Goal: Task Accomplishment & Management: Manage account settings

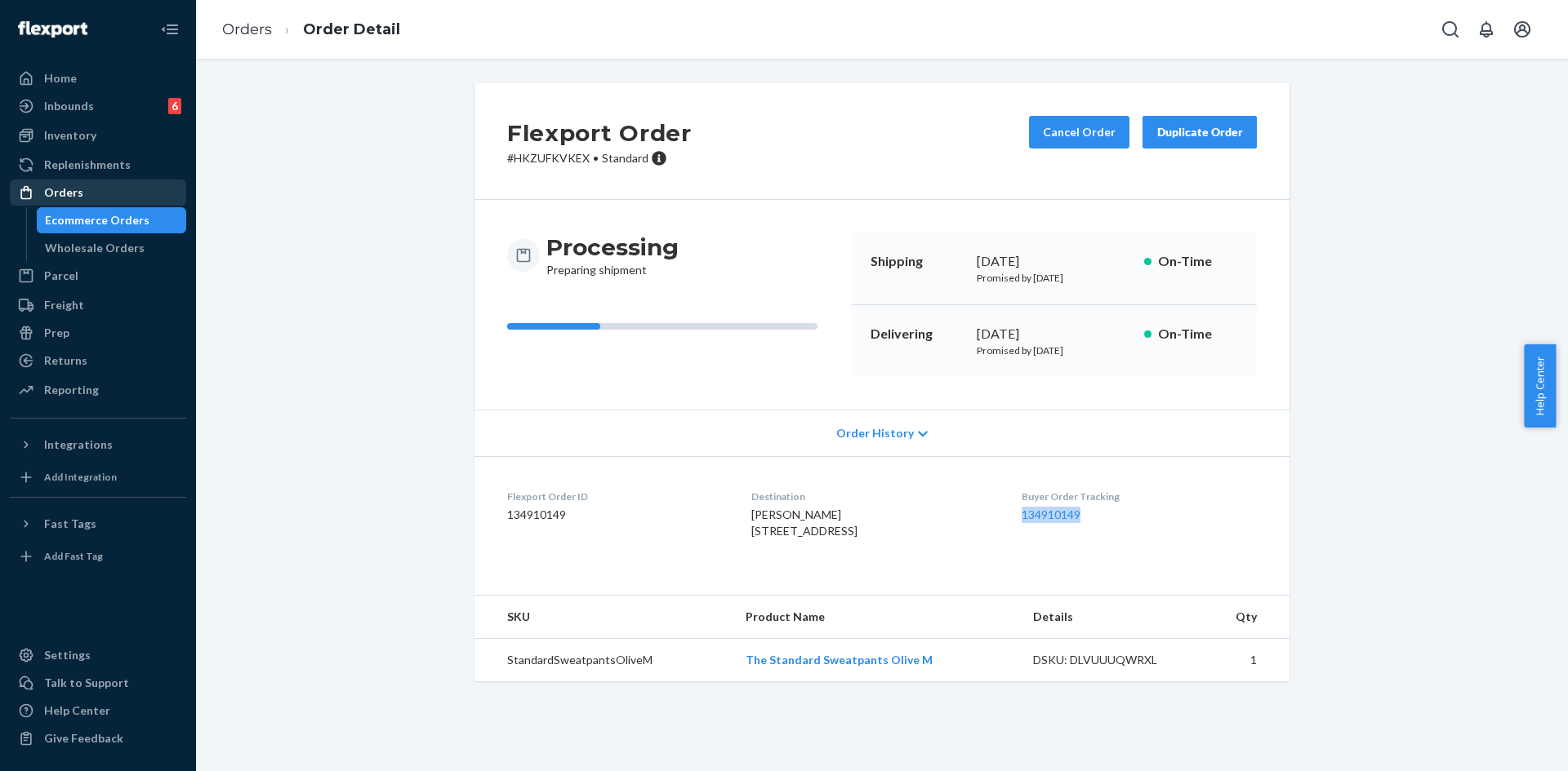
click at [86, 194] on div "Orders" at bounding box center [97, 193] width 173 height 22
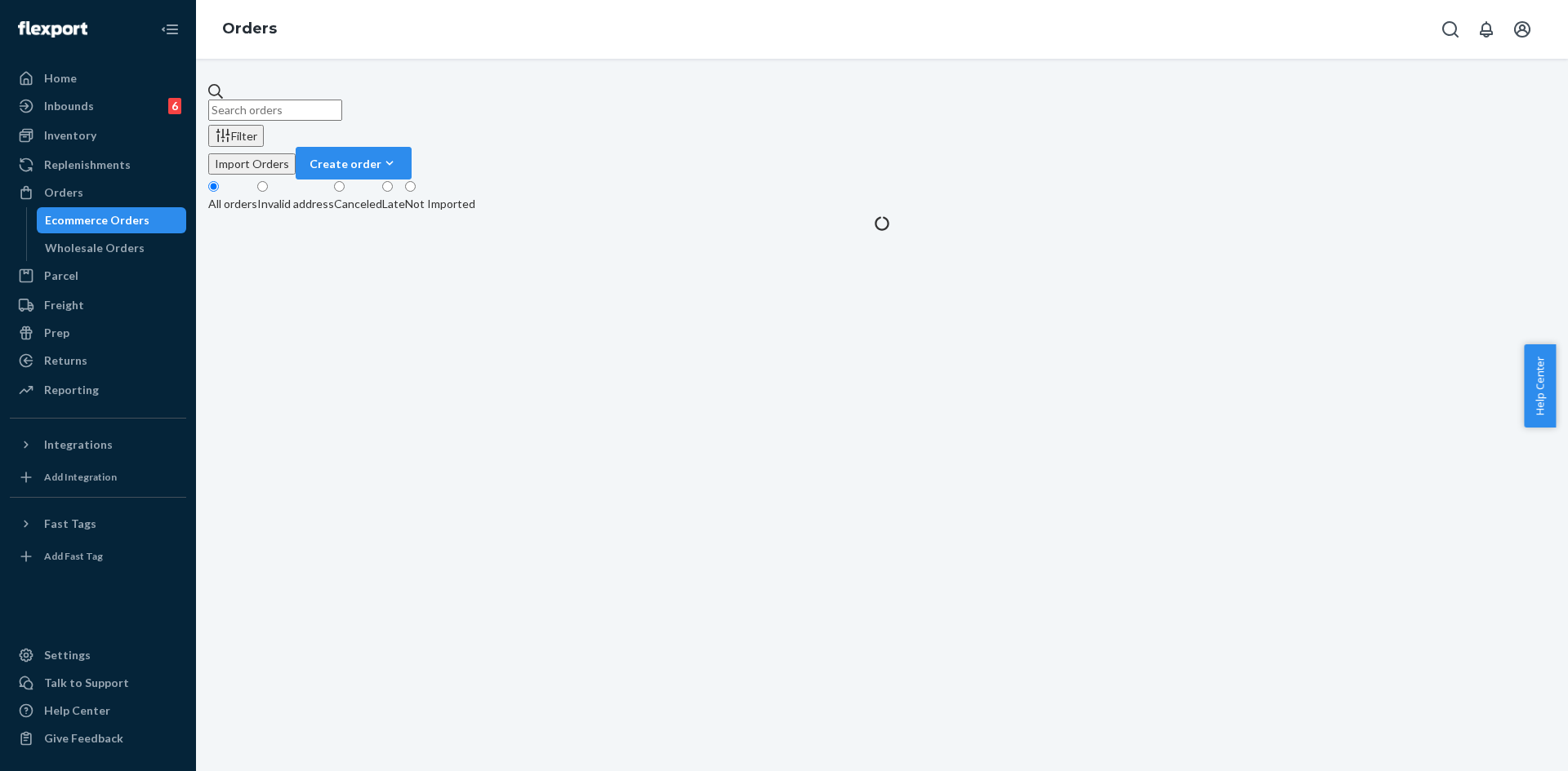
click at [342, 104] on input "text" at bounding box center [274, 109] width 134 height 22
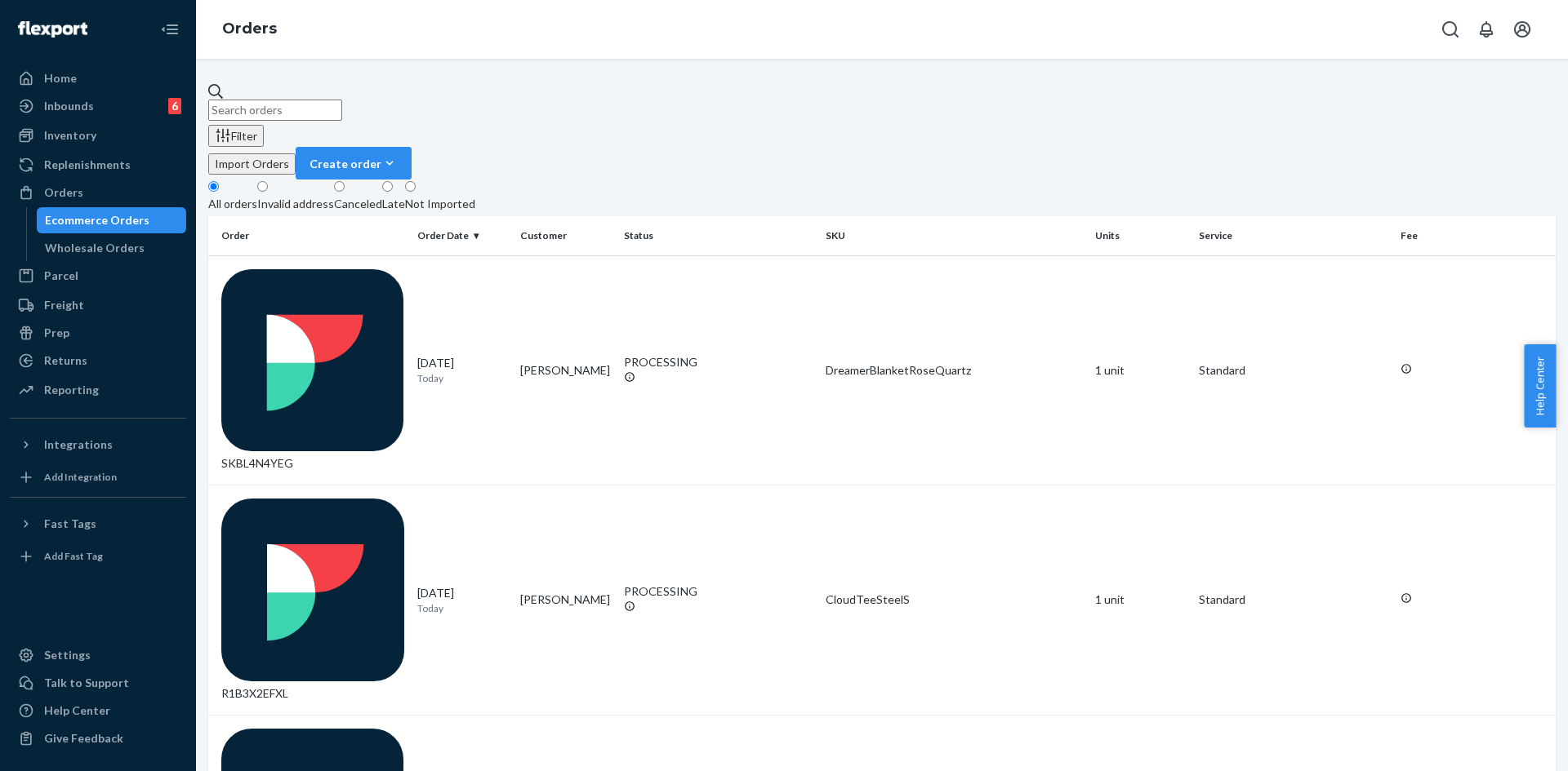
paste input "[EMAIL_ADDRESS][DOMAIN_NAME]"
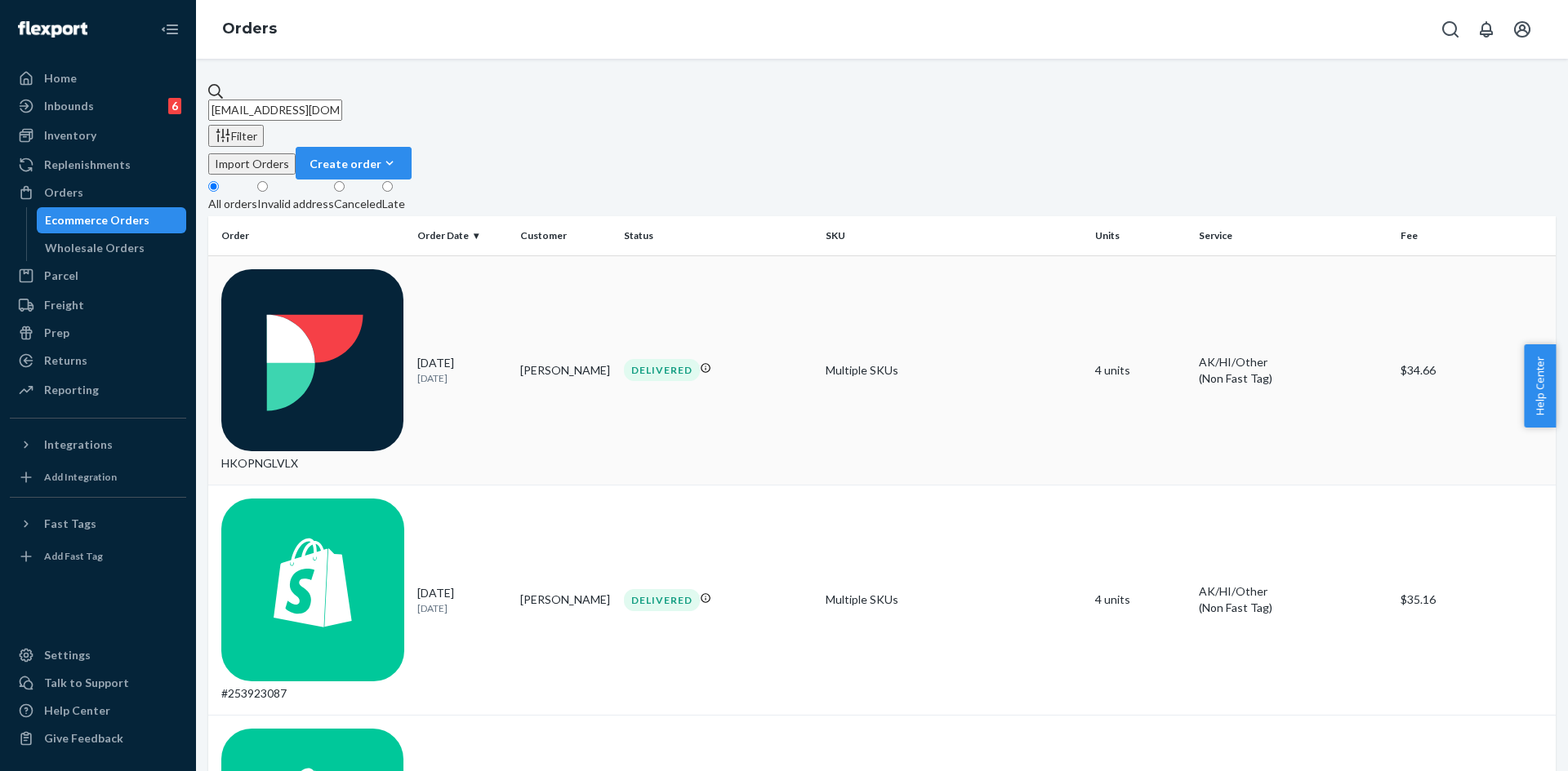
type input "[EMAIL_ADDRESS][DOMAIN_NAME]"
click at [496, 371] on p "[DATE]" at bounding box center [462, 378] width 91 height 14
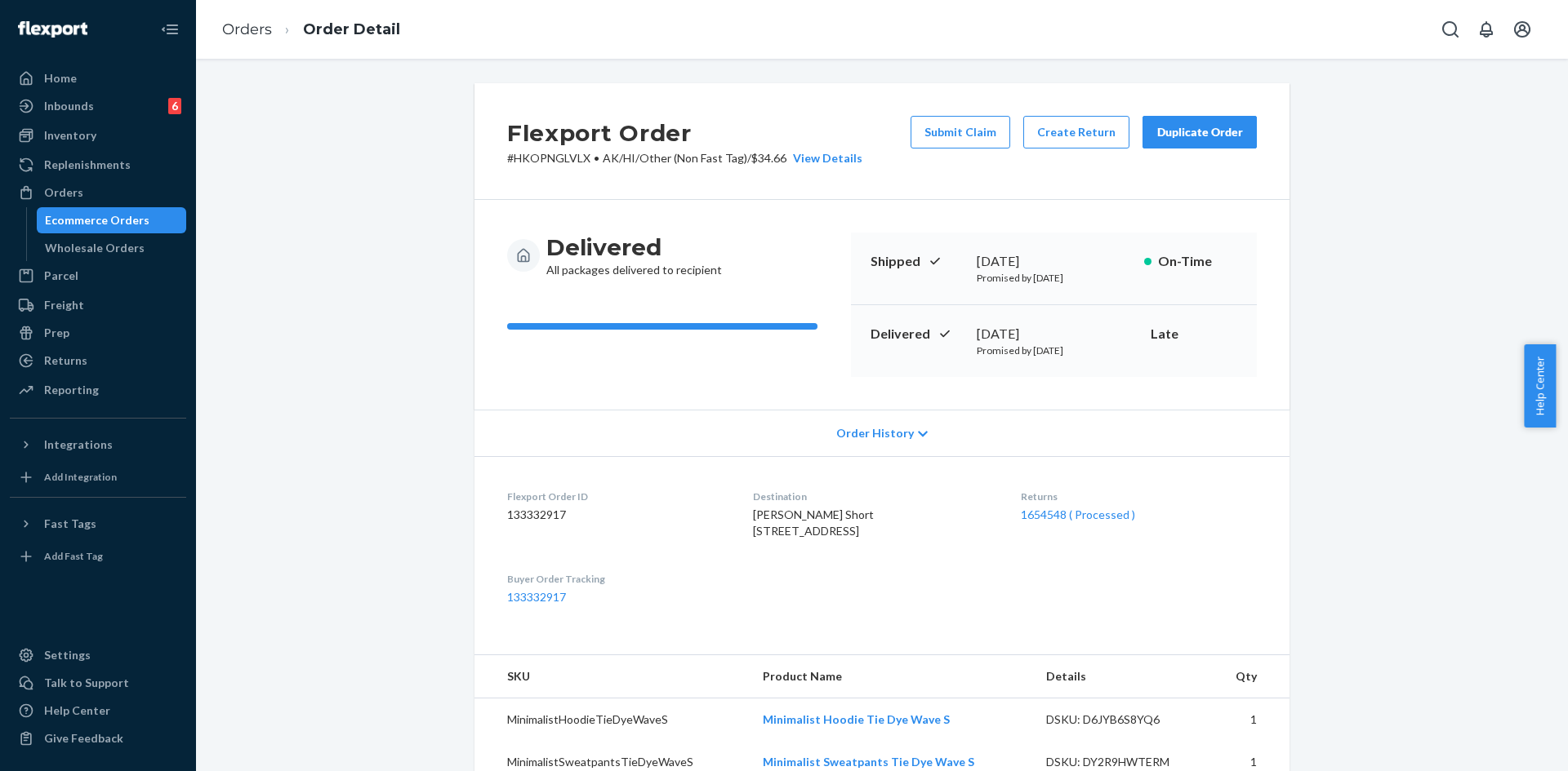
click at [1180, 134] on div "Duplicate Order" at bounding box center [1199, 132] width 86 height 16
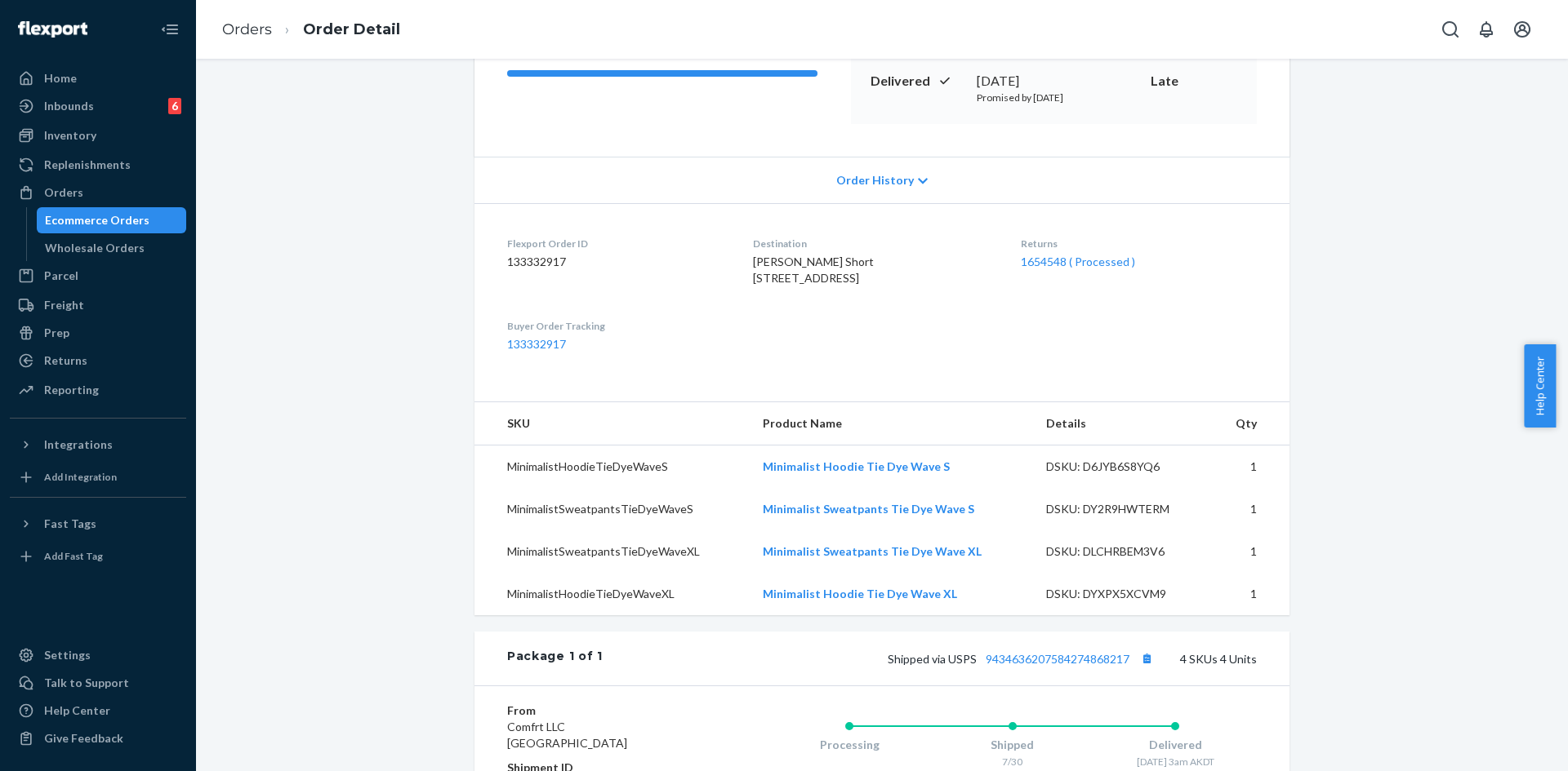
scroll to position [245, 0]
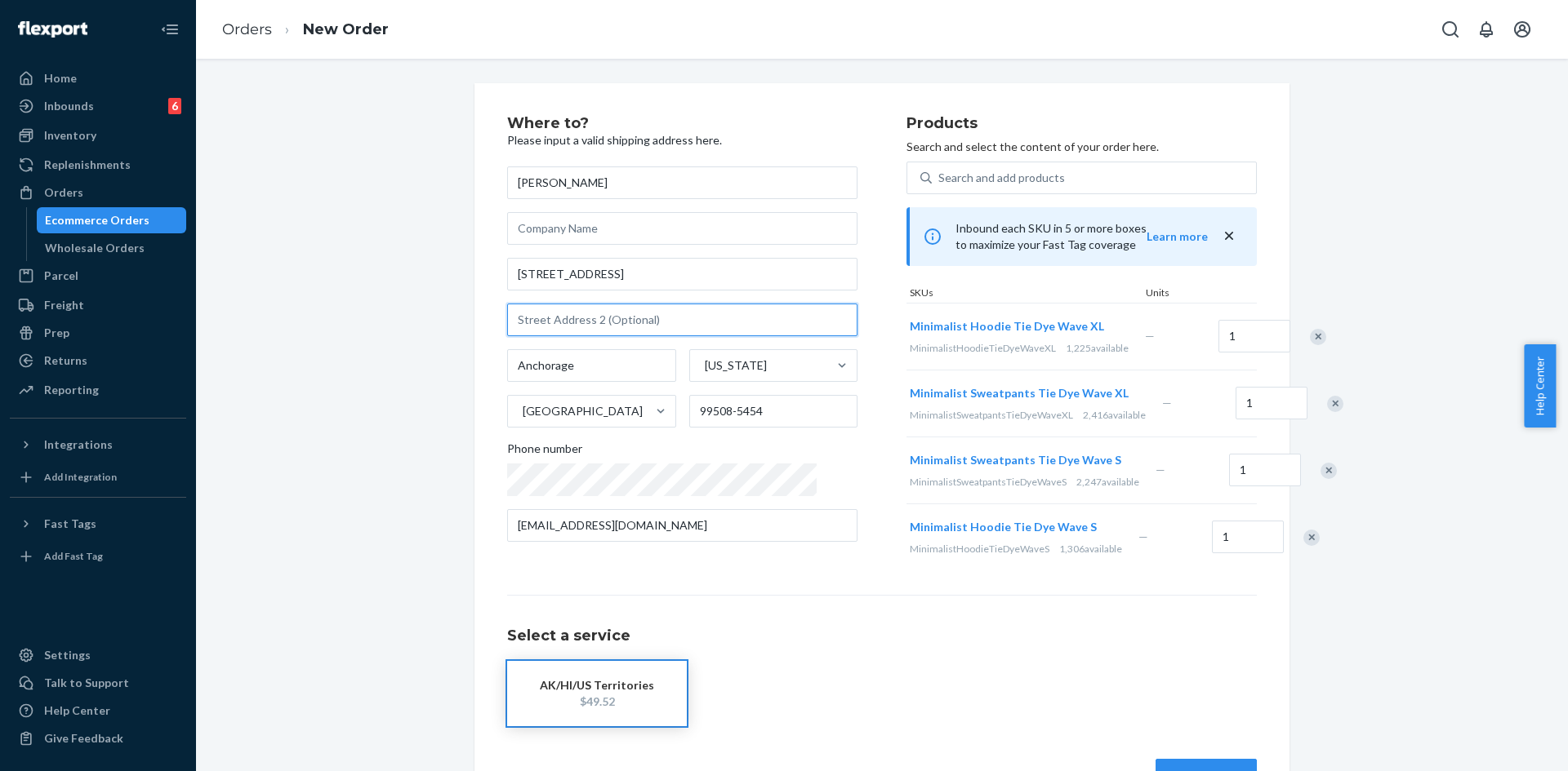
click at [571, 322] on input "text" at bounding box center [682, 319] width 350 height 33
click at [546, 320] on input "text" at bounding box center [682, 319] width 350 height 33
type input "Apt 216"
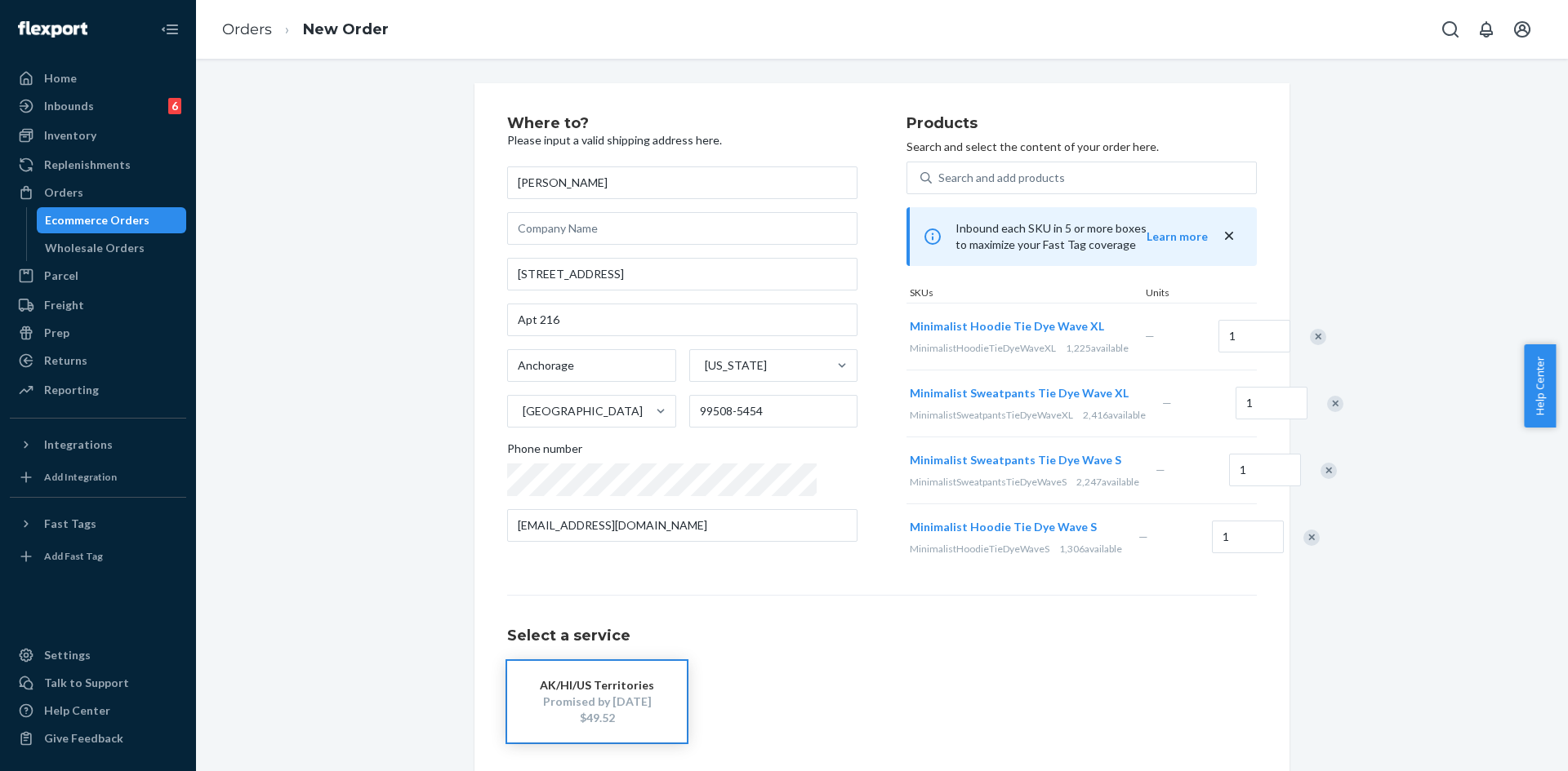
click at [383, 276] on div "Where to? Please input a valid shipping address here. [PERSON_NAME] Short [STRE…" at bounding box center [881, 461] width 1347 height 757
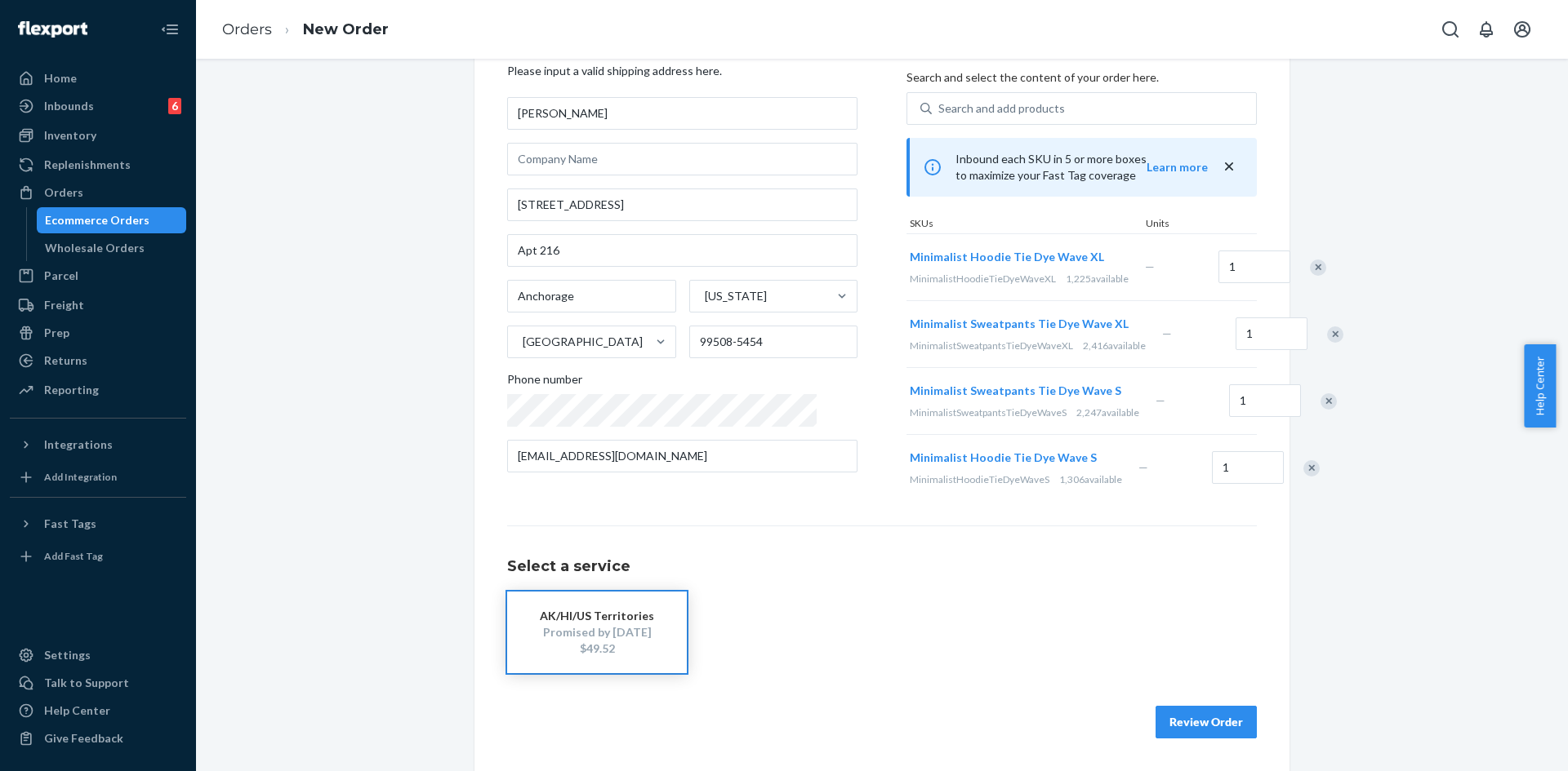
scroll to position [145, 0]
click at [1224, 728] on button "Review Order" at bounding box center [1206, 721] width 101 height 33
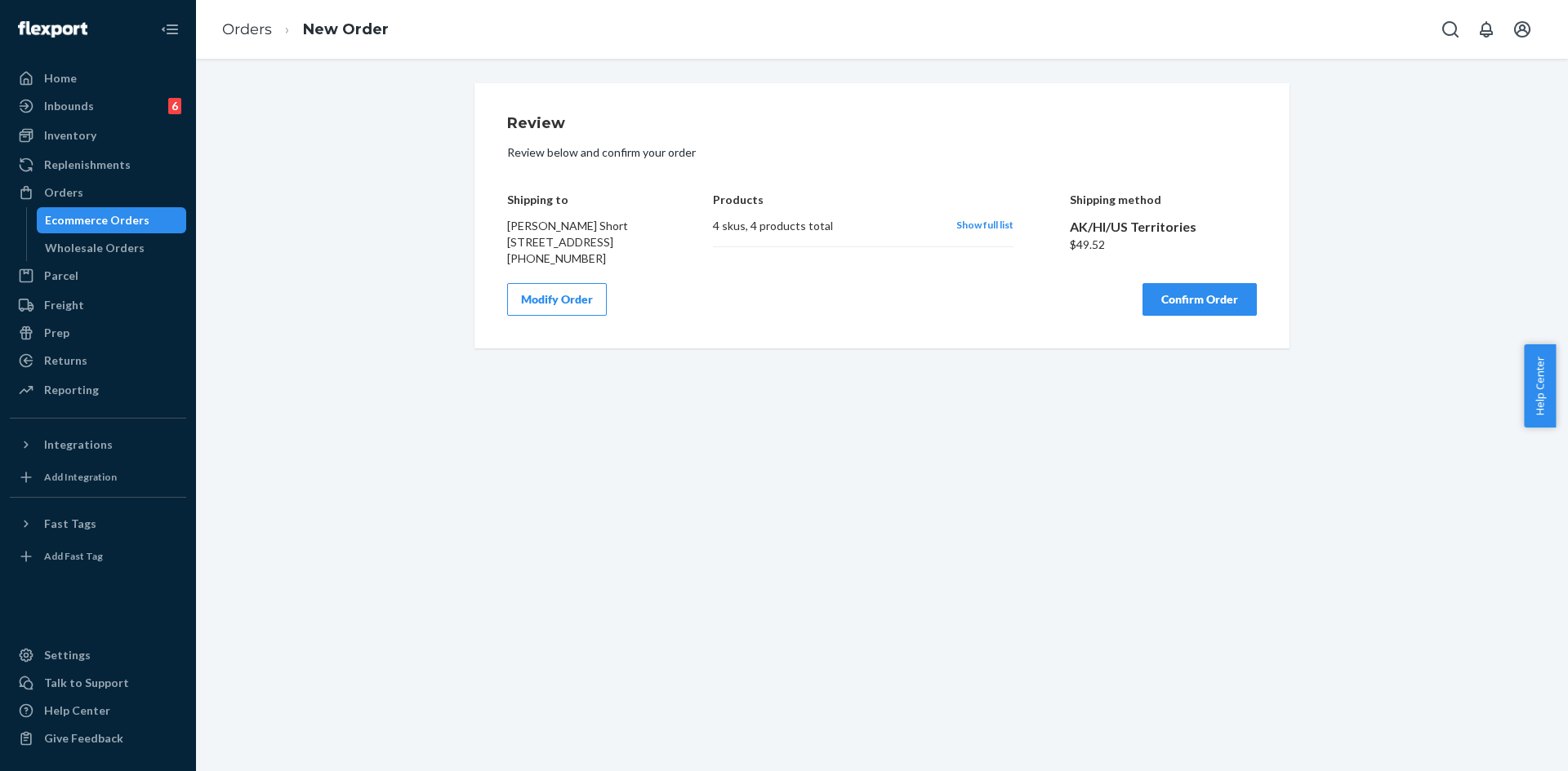
scroll to position [0, 0]
click at [1184, 316] on button "Confirm Order" at bounding box center [1199, 299] width 114 height 33
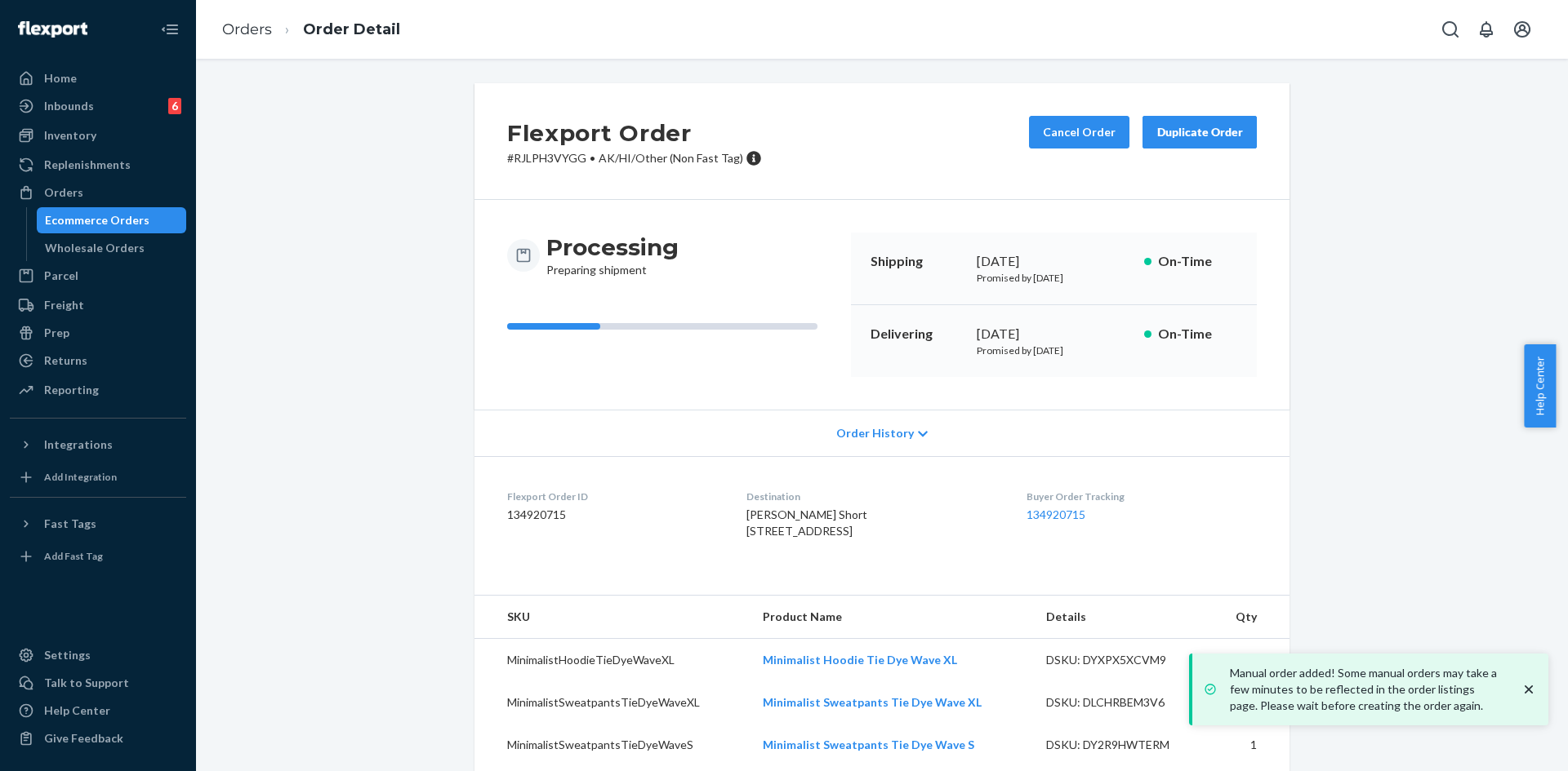
drag, startPoint x: 732, startPoint y: 514, endPoint x: 763, endPoint y: 545, distance: 43.8
click at [763, 545] on dl "Flexport Order ID 134920715 Destination [PERSON_NAME] Short [STREET_ADDRESS] US…" at bounding box center [882, 517] width 814 height 123
click at [746, 536] on span "[PERSON_NAME] Short [STREET_ADDRESS]" at bounding box center [806, 523] width 121 height 30
click at [716, 533] on dl "Flexport Order ID 134920715 Destination [PERSON_NAME] Short [STREET_ADDRESS] US…" at bounding box center [882, 517] width 814 height 123
copy span "[STREET_ADDRESS]"
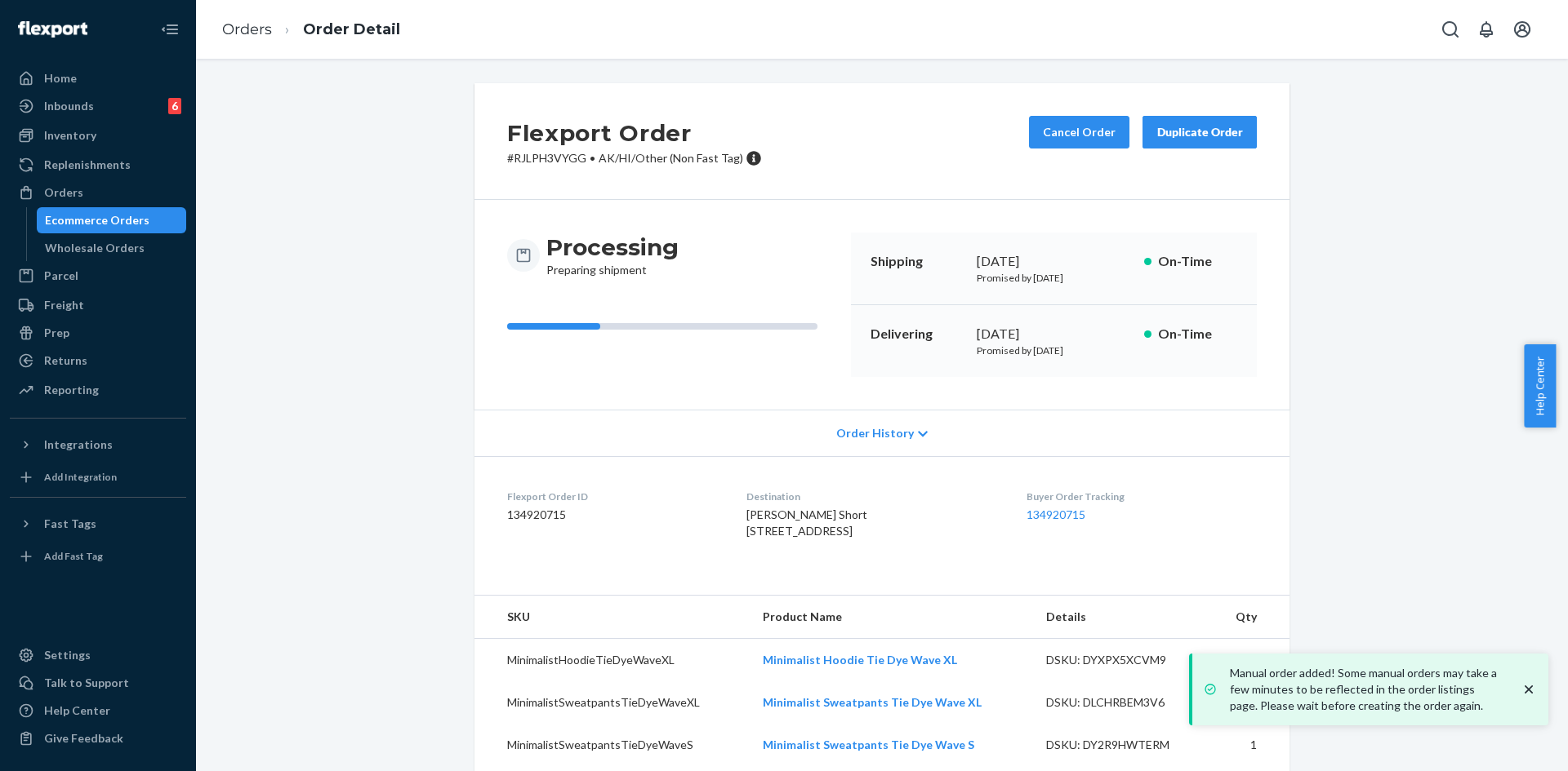
drag, startPoint x: 723, startPoint y: 530, endPoint x: 764, endPoint y: 559, distance: 50.2
click at [764, 559] on dl "Flexport Order ID 134920715 Destination [PERSON_NAME] Short [STREET_ADDRESS] US…" at bounding box center [882, 517] width 814 height 123
click at [1013, 432] on div "Order History" at bounding box center [882, 433] width 814 height 47
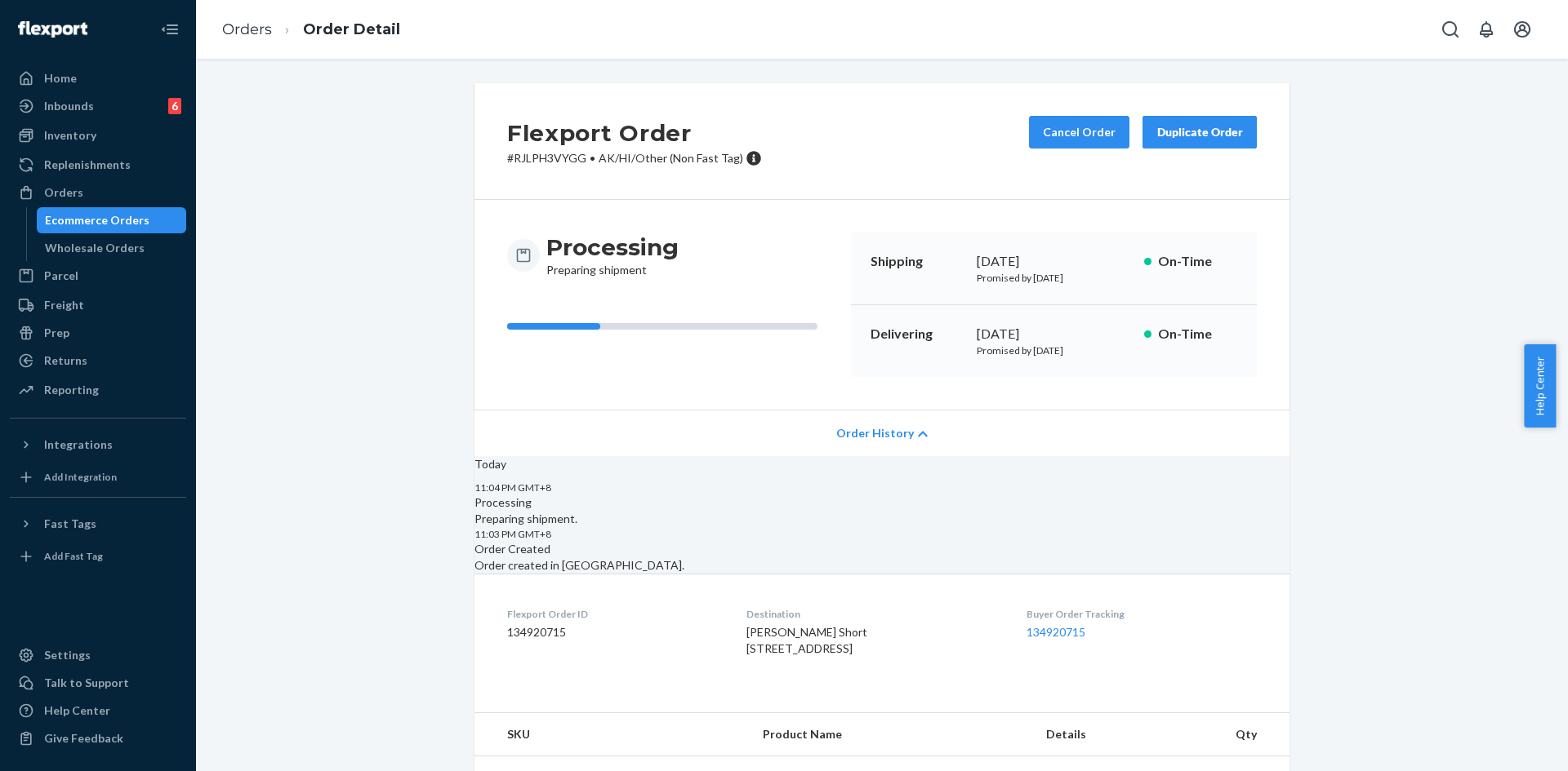
scroll to position [314, 0]
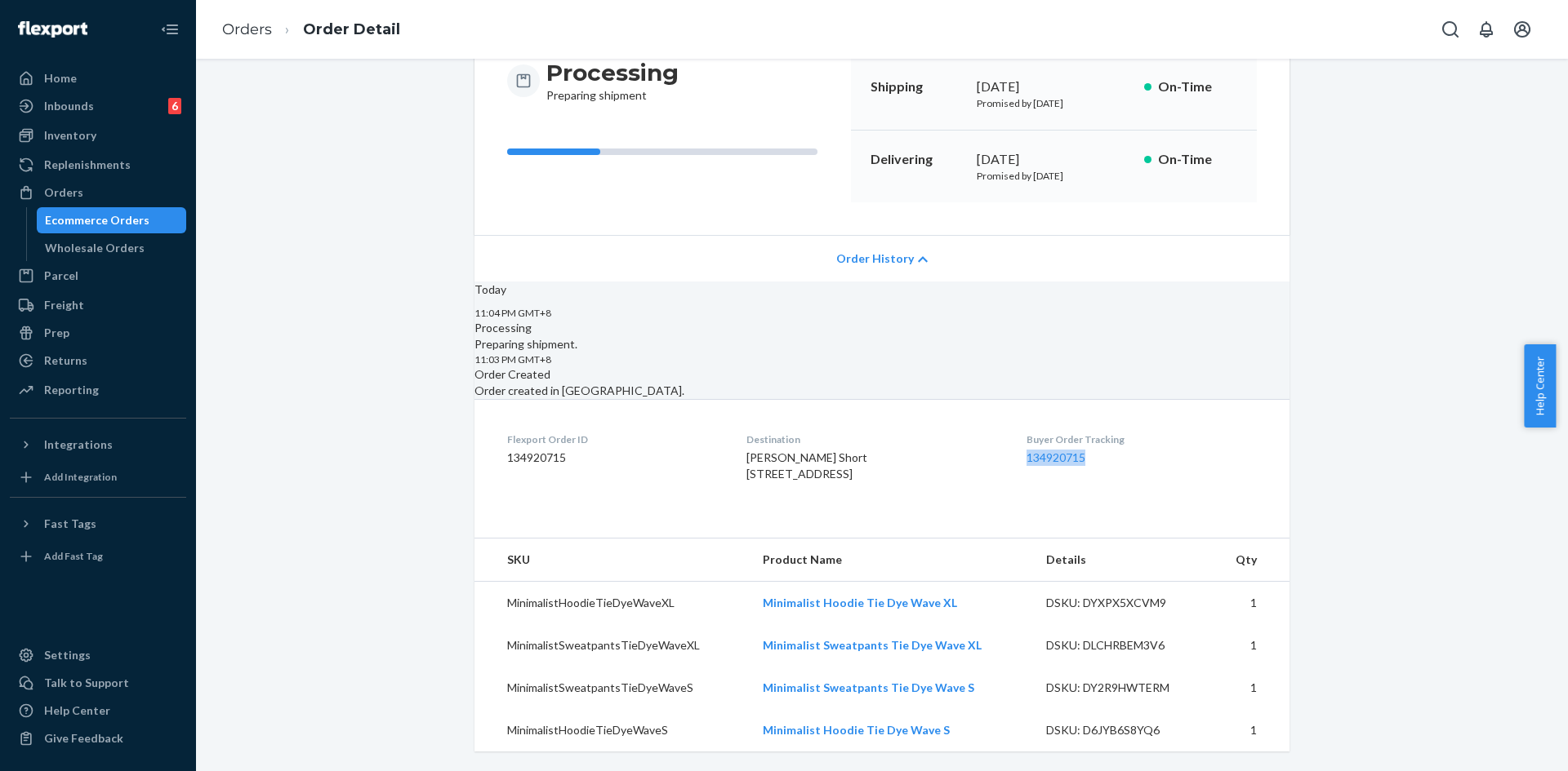
copy link "134920715"
drag, startPoint x: 1018, startPoint y: 426, endPoint x: 1095, endPoint y: 427, distance: 77.0
click at [1095, 427] on dl "Flexport Order ID 134920715 Destination [PERSON_NAME] Short [STREET_ADDRESS] US…" at bounding box center [882, 460] width 814 height 123
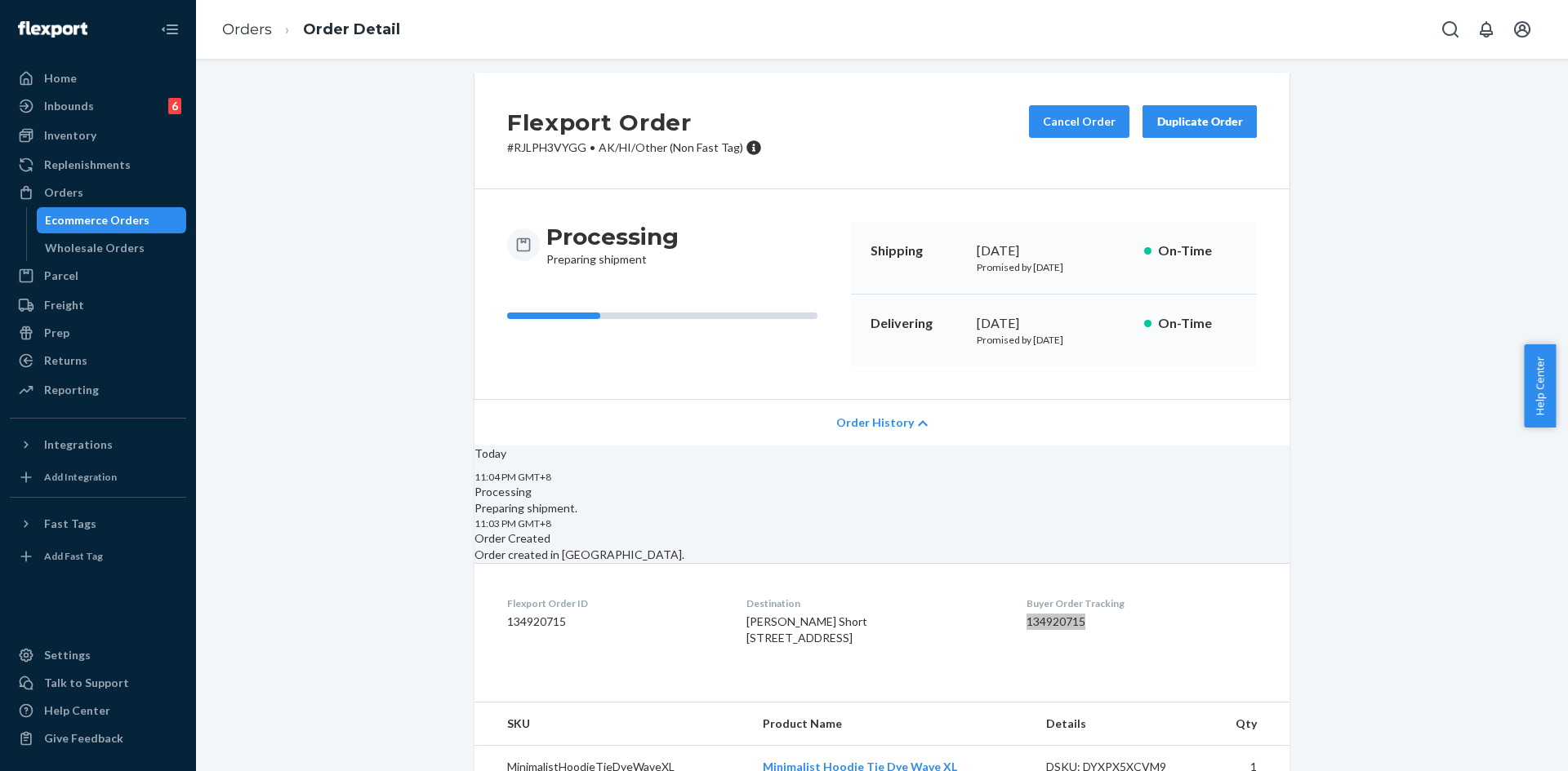
scroll to position [0, 0]
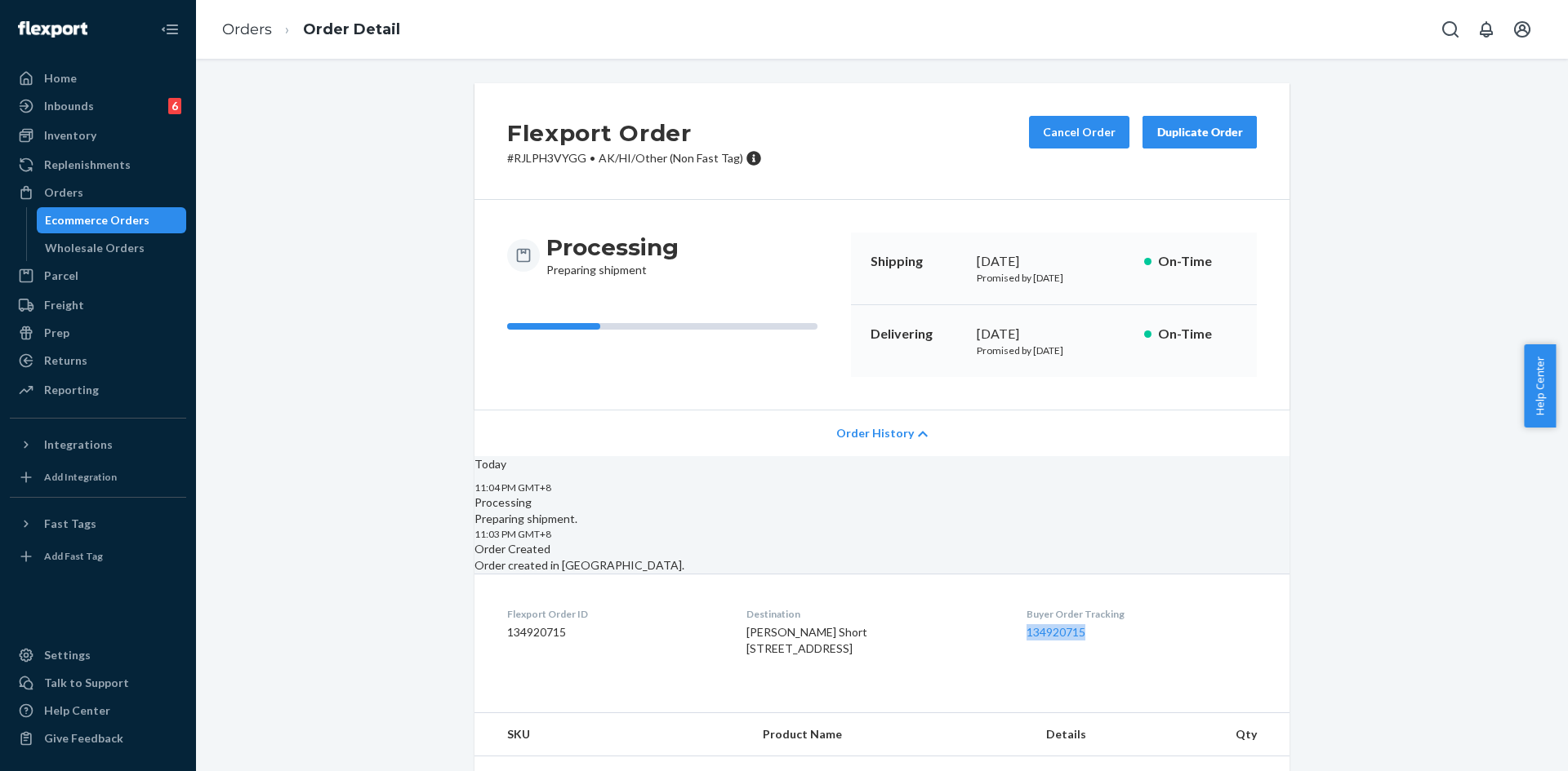
copy div "[DATE]"
drag, startPoint x: 960, startPoint y: 259, endPoint x: 1069, endPoint y: 259, distance: 109.0
click at [1069, 259] on div "Shipping [DATE] Promised by [DATE] On-Time" at bounding box center [1053, 269] width 405 height 73
copy div "[DATE]"
drag, startPoint x: 970, startPoint y: 333, endPoint x: 1081, endPoint y: 333, distance: 111.0
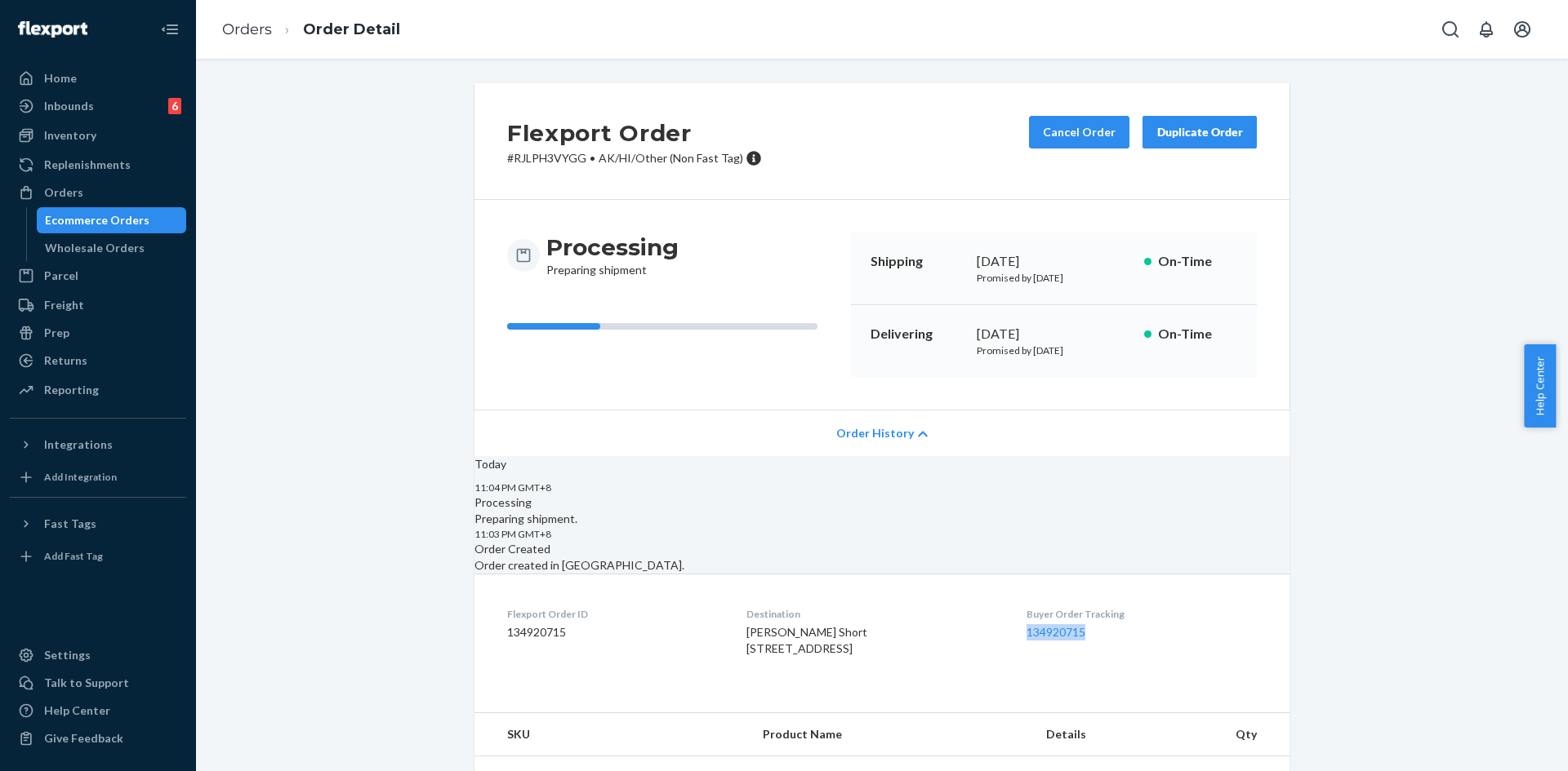
click at [1081, 333] on div "[DATE]" at bounding box center [1053, 334] width 154 height 19
click at [1451, 36] on icon "Open Search Box" at bounding box center [1449, 29] width 16 height 16
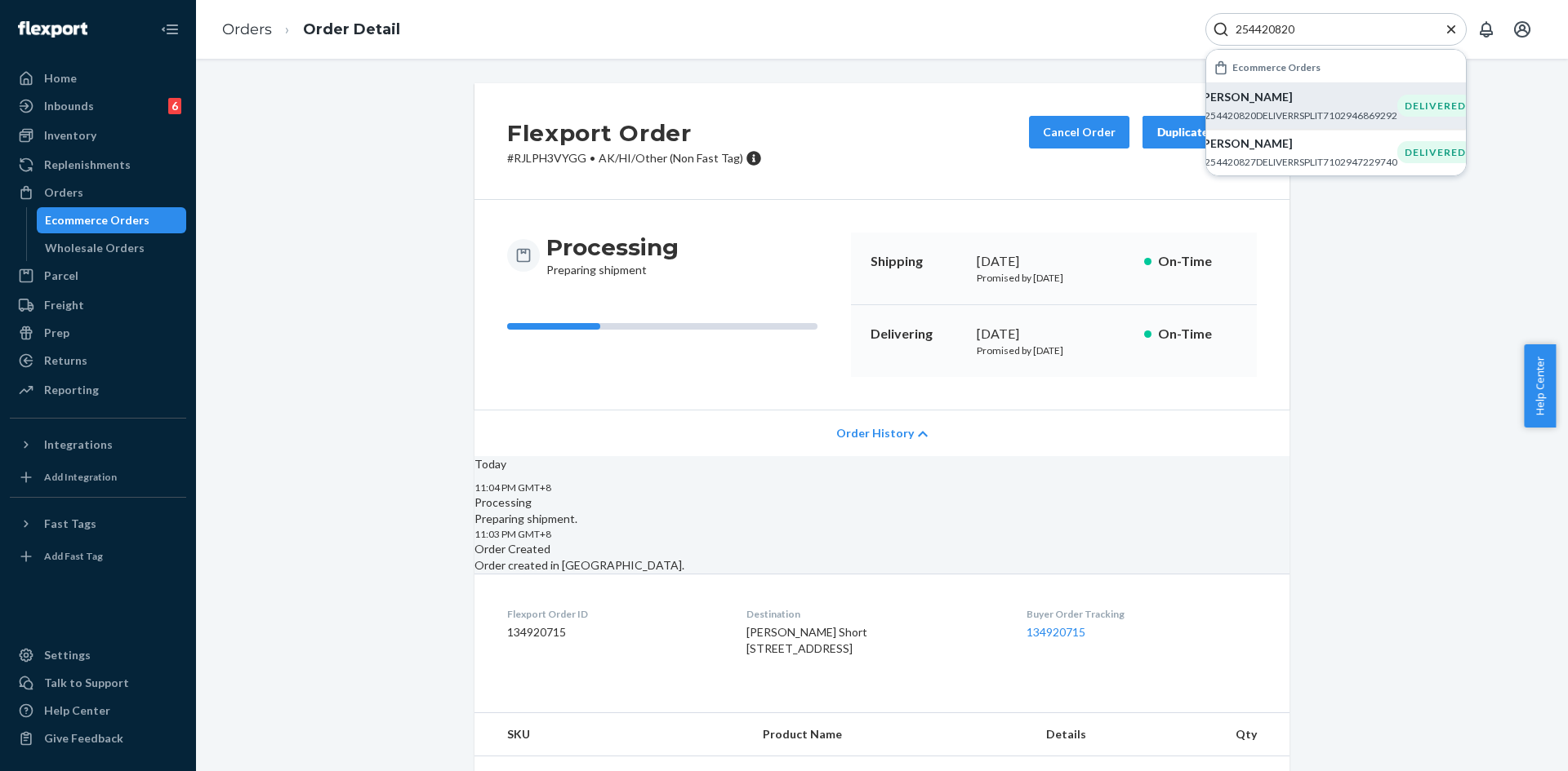
type input "254420820"
click at [1289, 107] on div "[PERSON_NAME] #254420820DELIVERRSPLIT7102946869292" at bounding box center [1297, 106] width 198 height 34
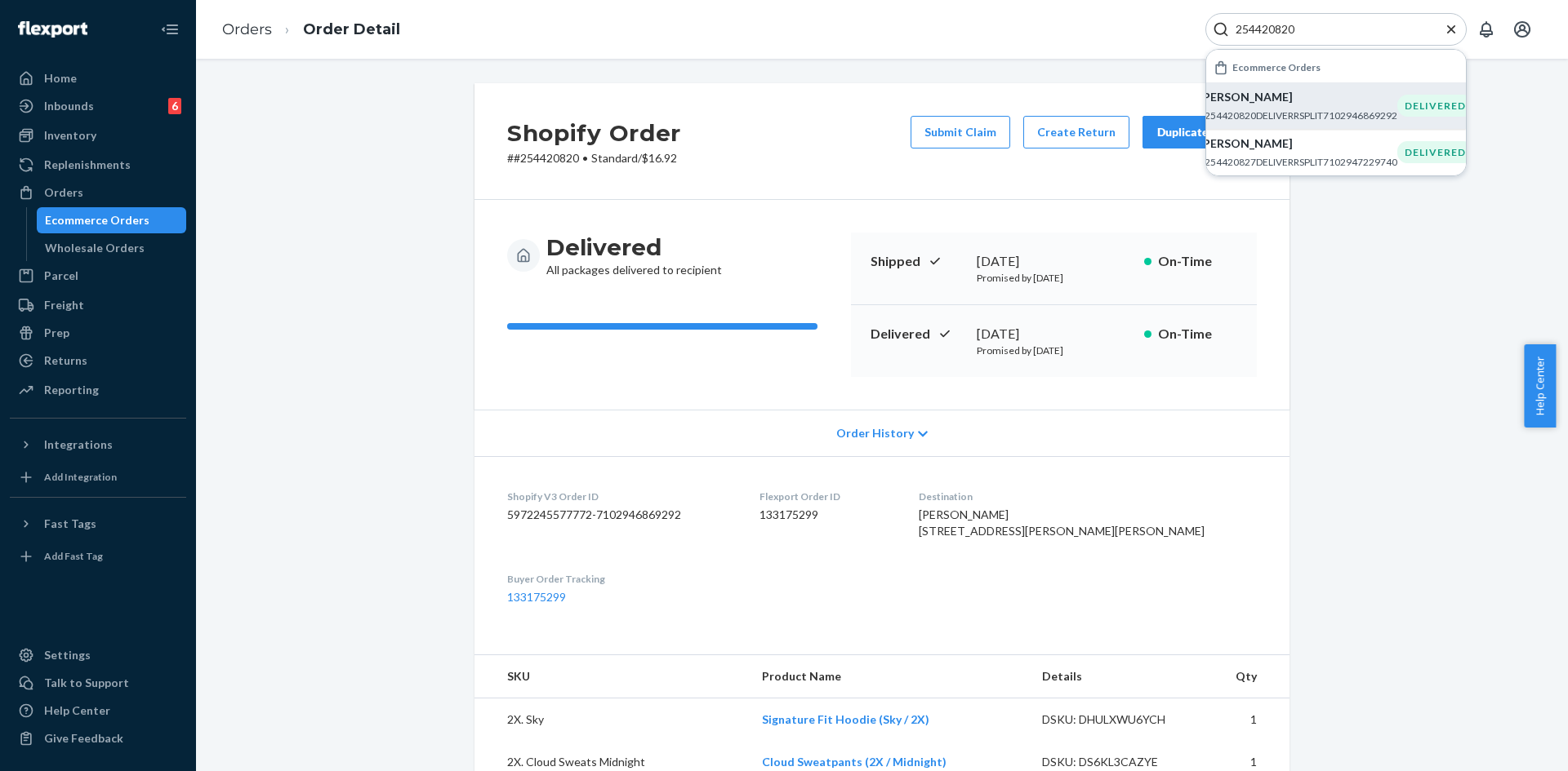
click at [1448, 34] on icon "Close Search" at bounding box center [1450, 29] width 16 height 16
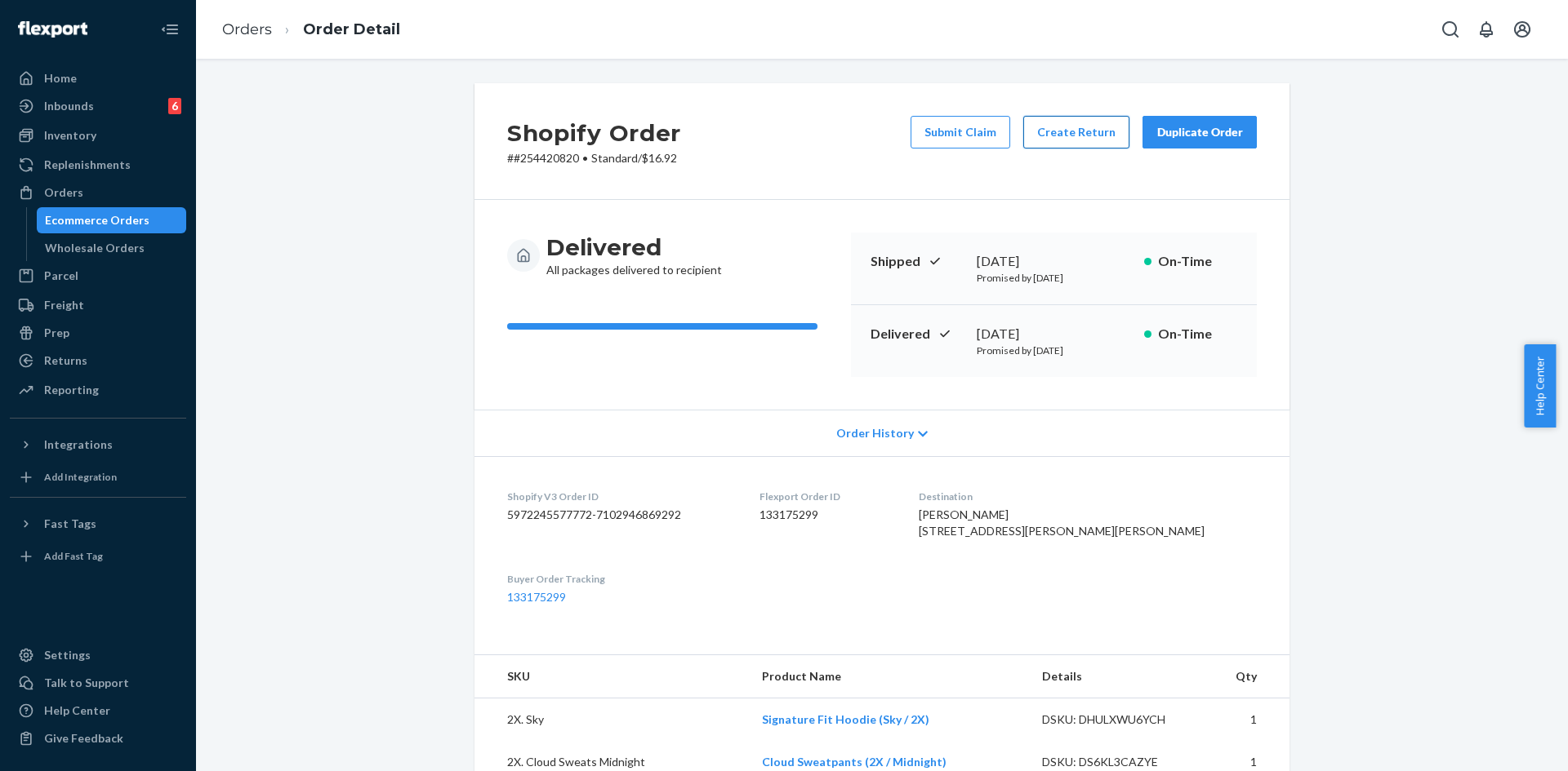
click at [1051, 139] on button "Create Return" at bounding box center [1076, 132] width 106 height 33
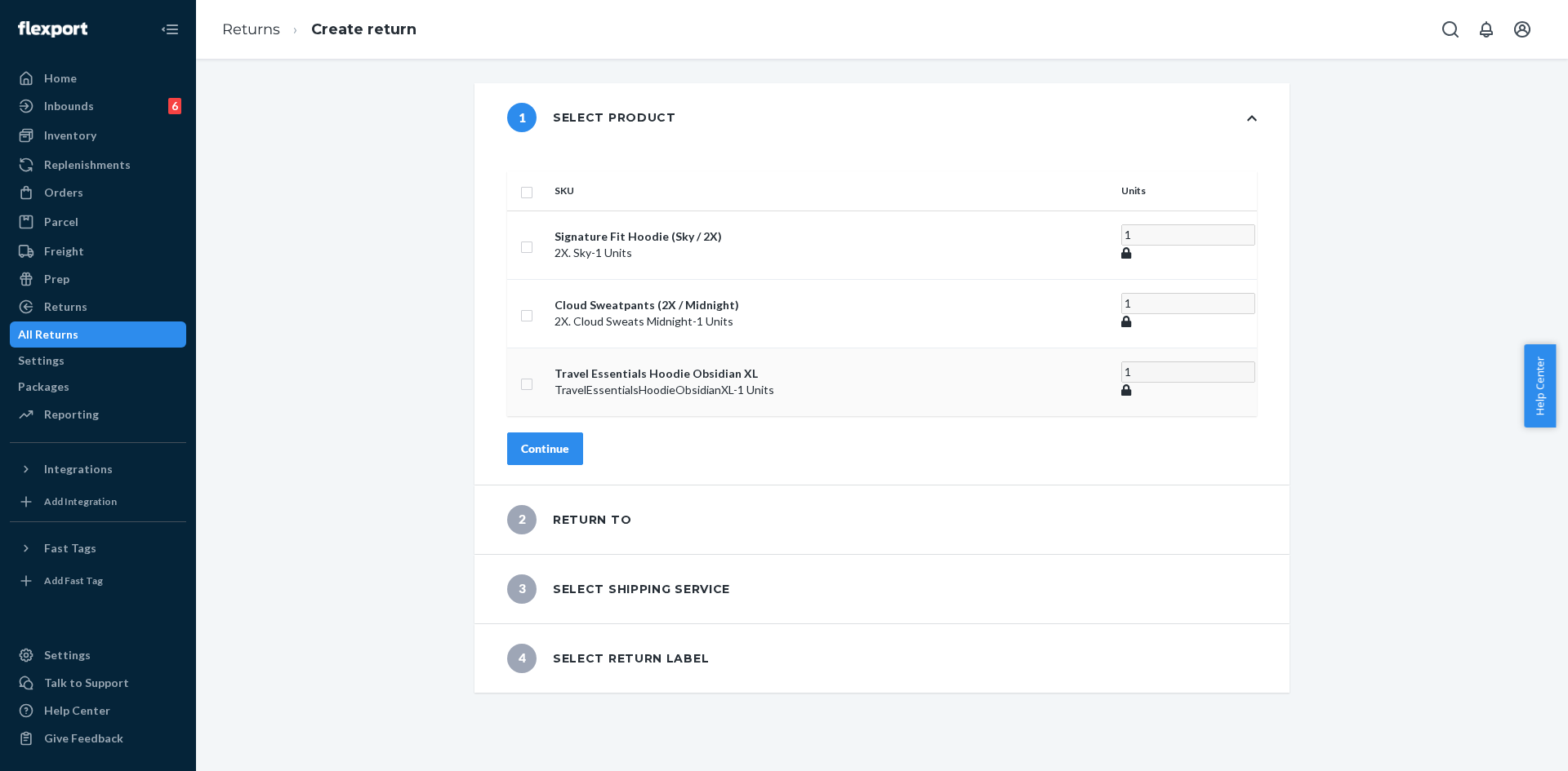
click at [534, 373] on input "checkbox" at bounding box center [527, 382] width 13 height 17
checkbox input "true"
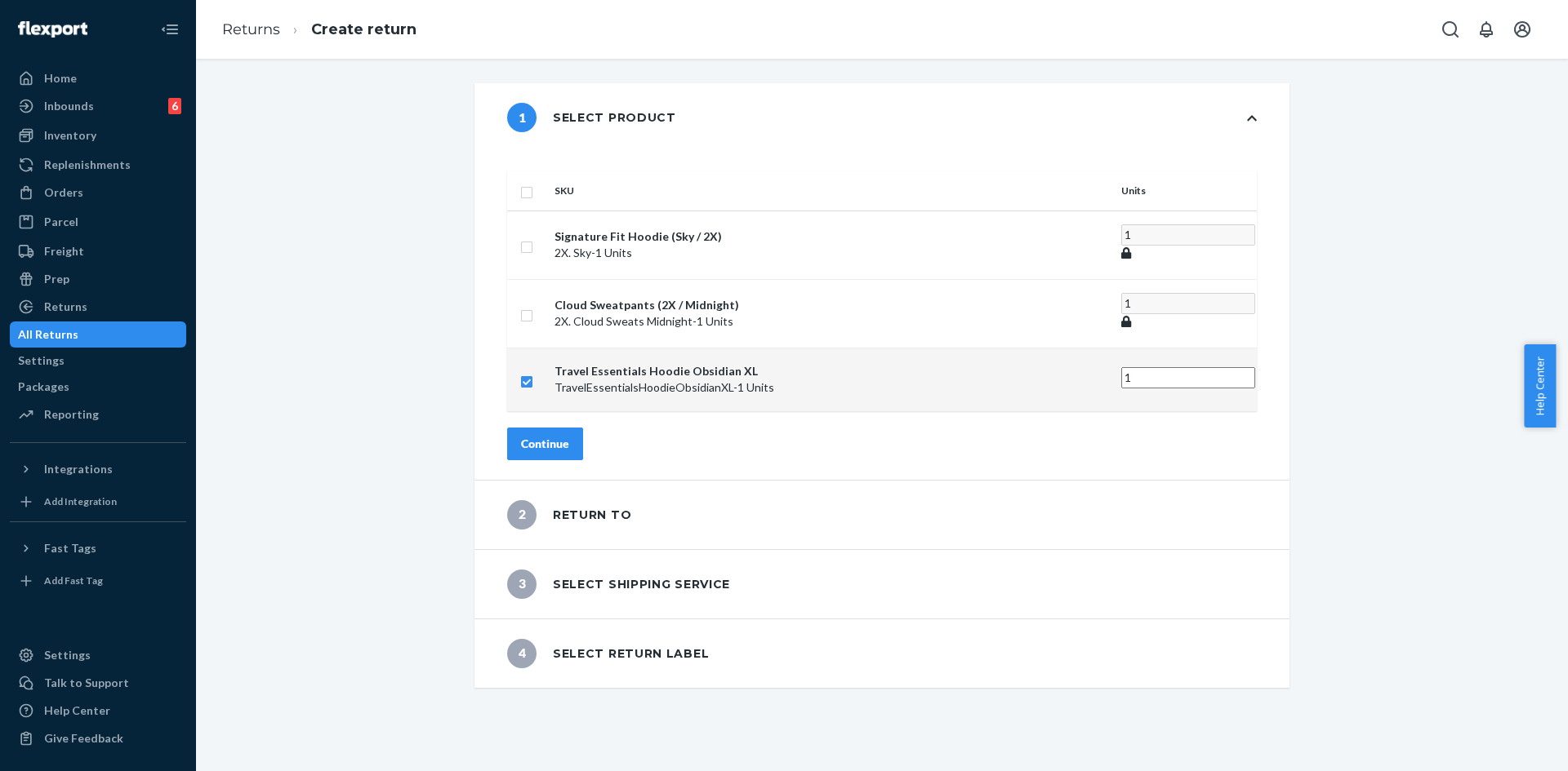
click at [583, 428] on button "Continue" at bounding box center [545, 444] width 76 height 33
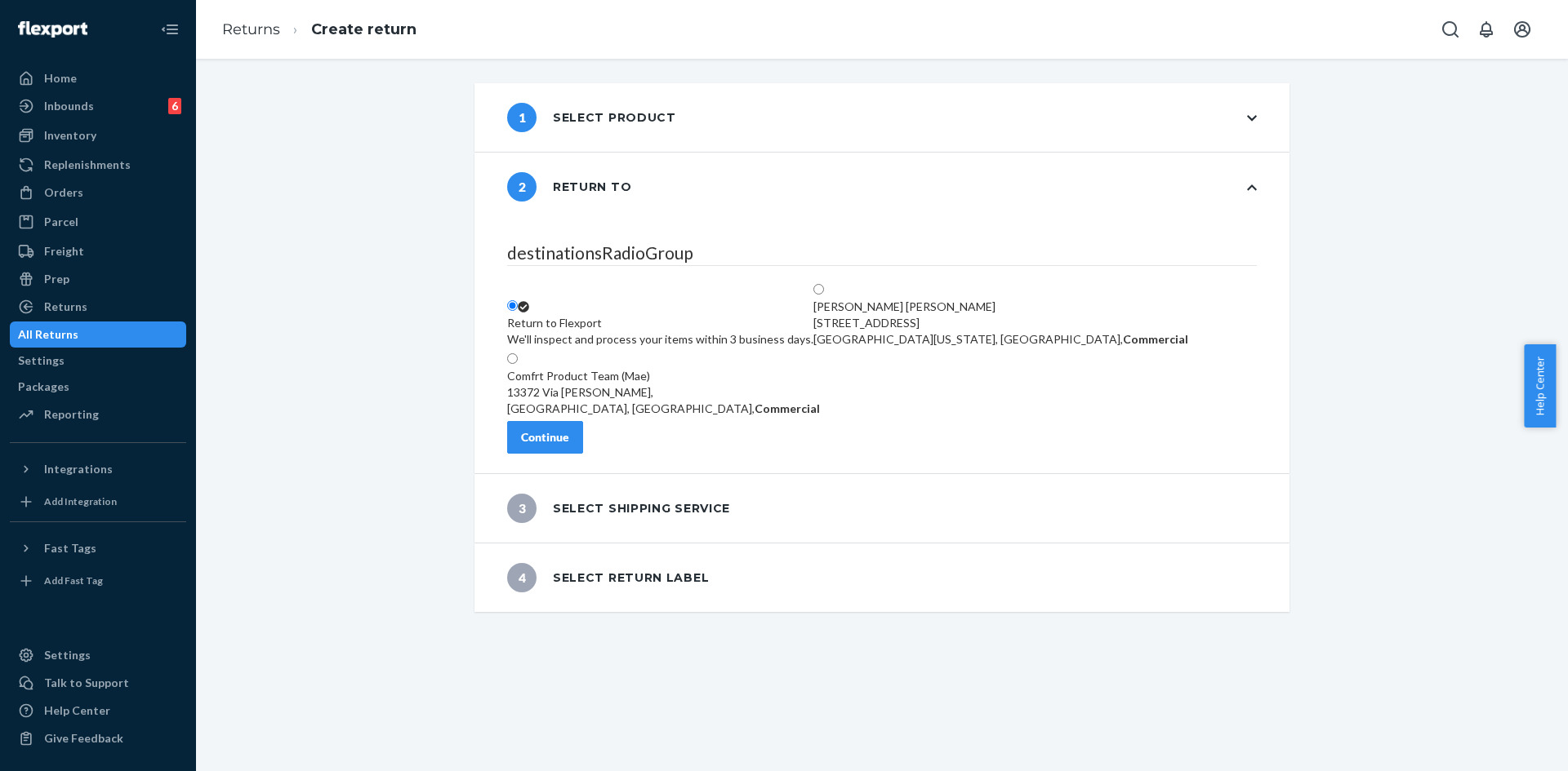
click at [569, 442] on div "Continue" at bounding box center [544, 437] width 48 height 16
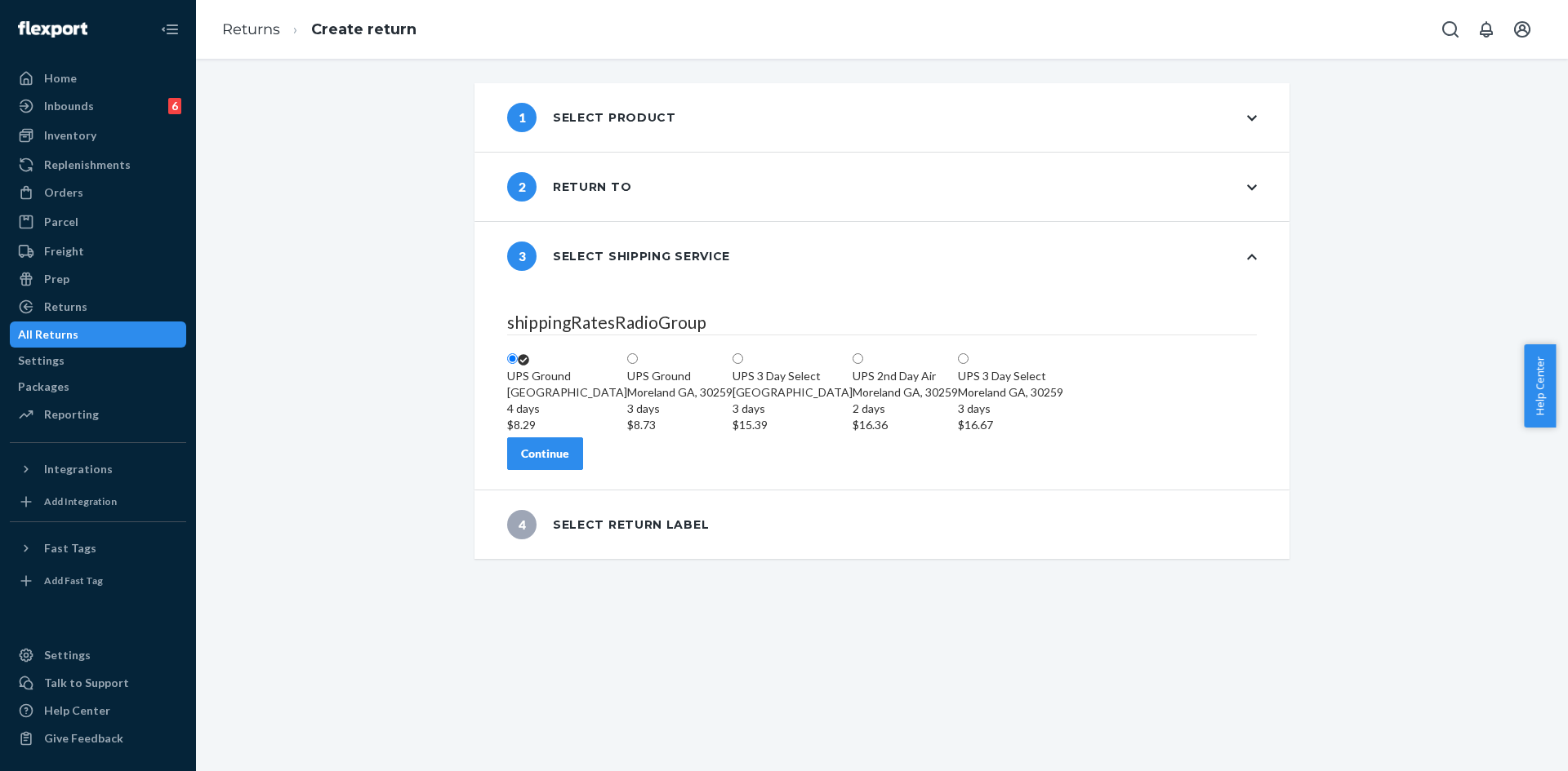
click at [569, 462] on div "Continue" at bounding box center [544, 453] width 48 height 16
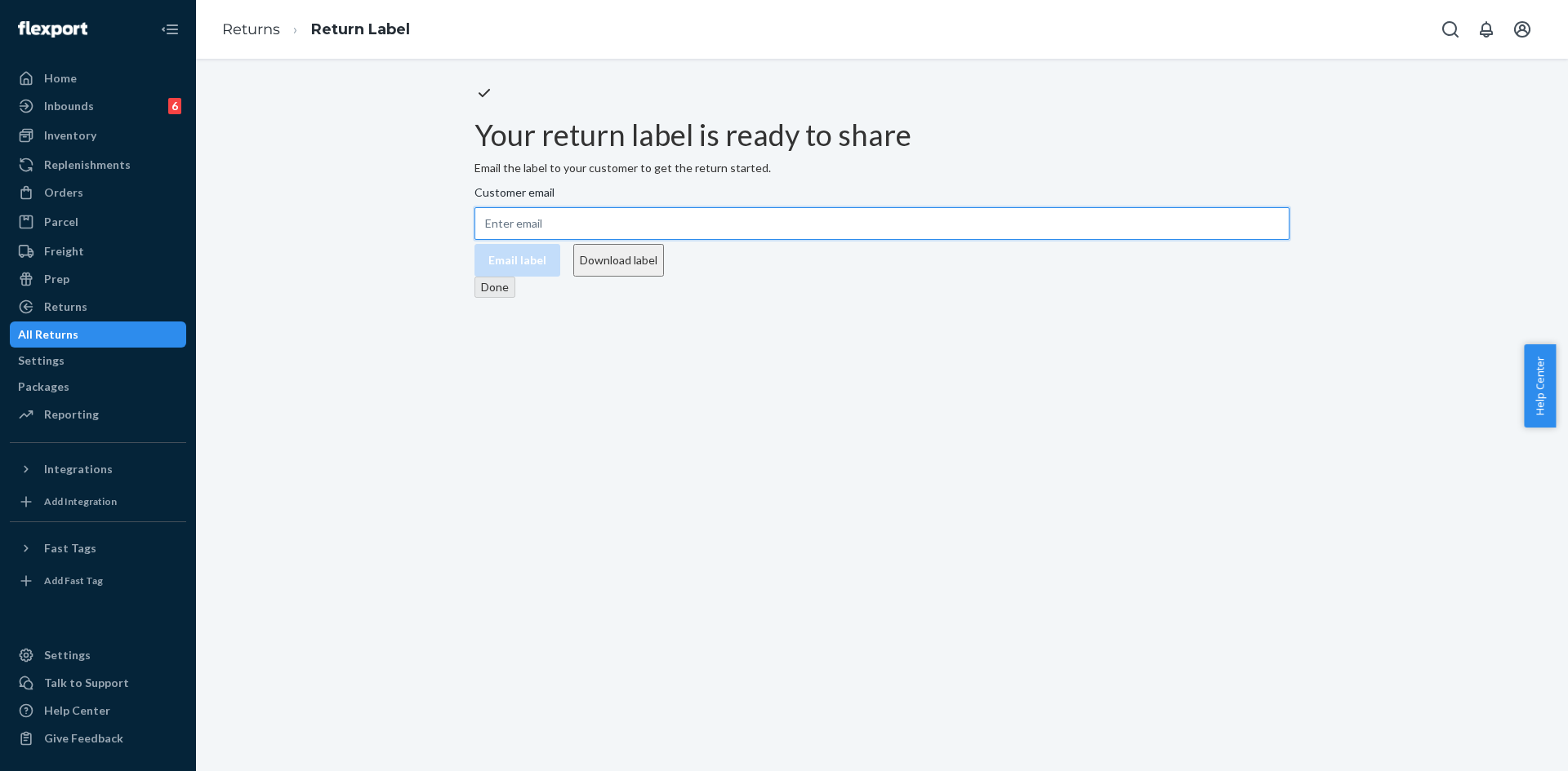
click at [901, 240] on input "Customer email" at bounding box center [882, 224] width 814 height 33
paste input "[EMAIL_ADDRESS][DOMAIN_NAME]"
type input "[EMAIL_ADDRESS][DOMAIN_NAME]"
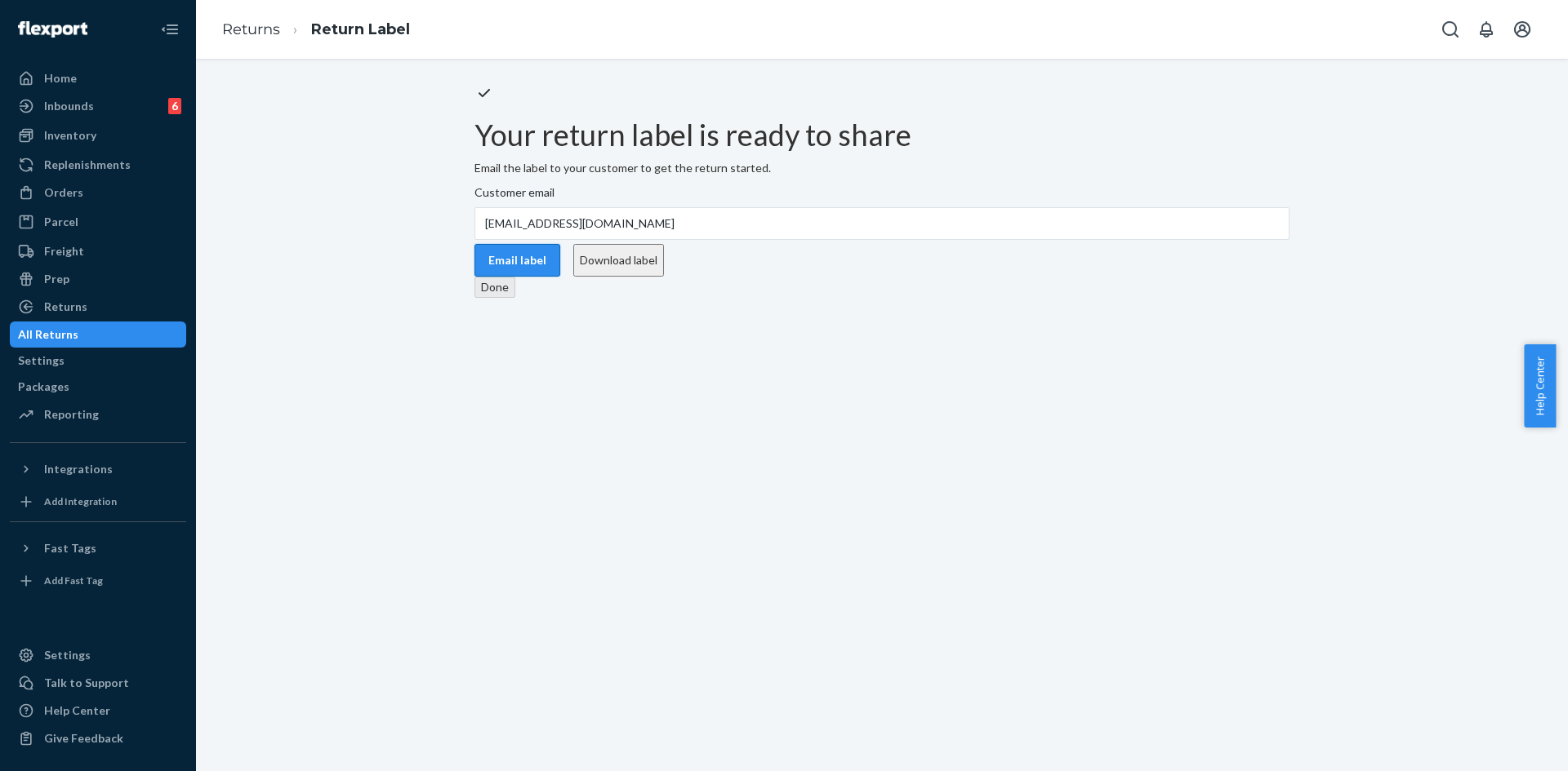
click at [560, 277] on button "Email label" at bounding box center [518, 260] width 86 height 33
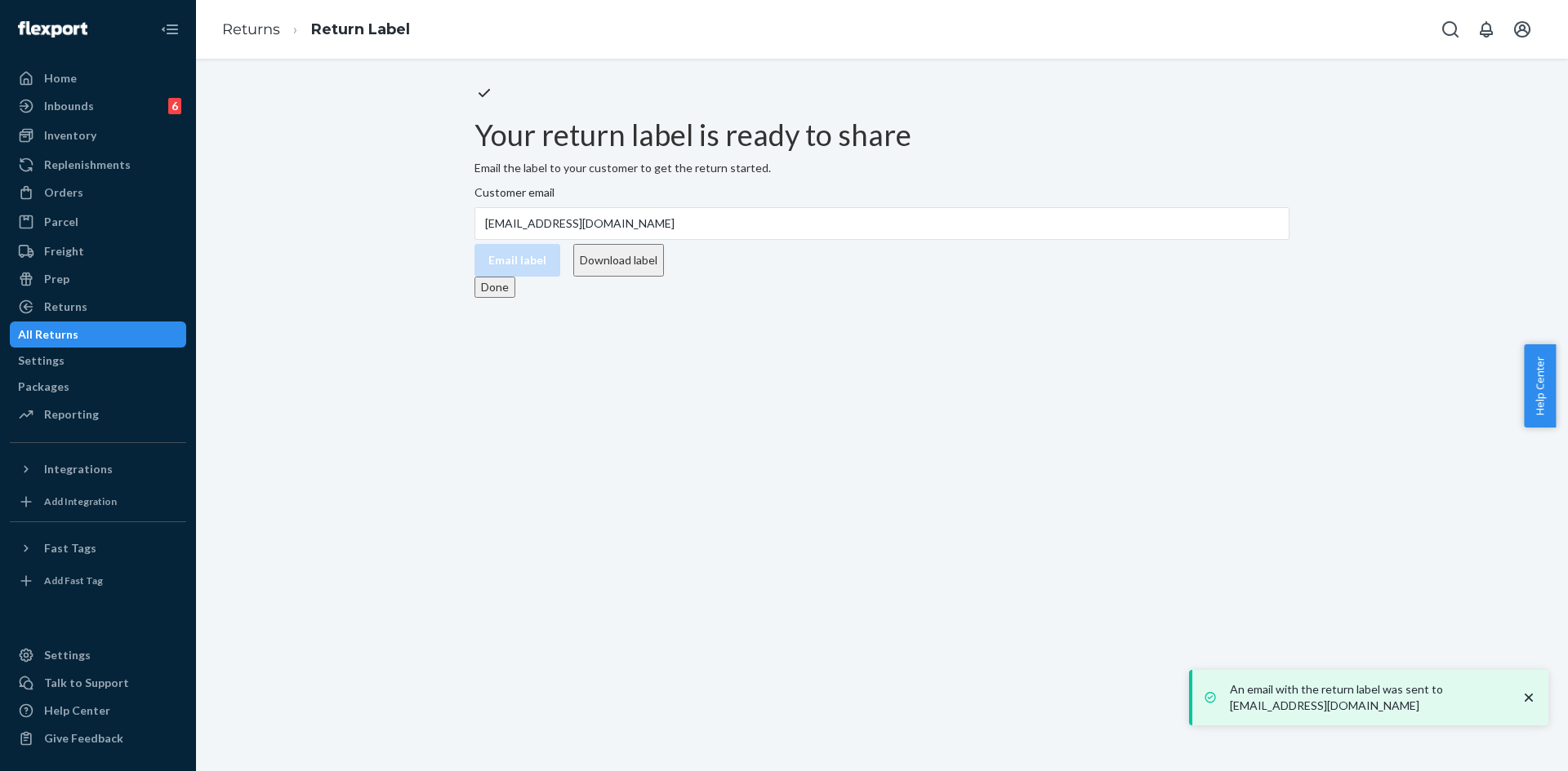
drag, startPoint x: 836, startPoint y: 364, endPoint x: 845, endPoint y: 365, distance: 9.1
click at [664, 277] on button "Download label" at bounding box center [618, 260] width 91 height 33
